Goal: Information Seeking & Learning: Understand process/instructions

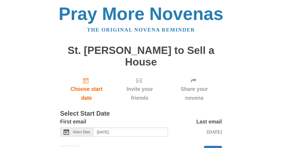
scroll to position [24, 0]
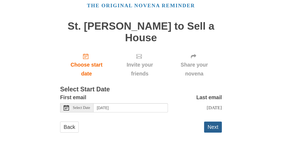
click at [214, 130] on button "Next" at bounding box center [213, 127] width 18 height 11
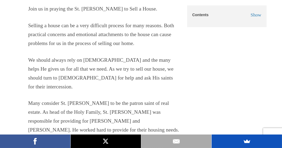
scroll to position [241, 0]
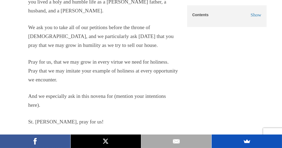
scroll to position [1040, 0]
